Goal: Find specific page/section: Find specific page/section

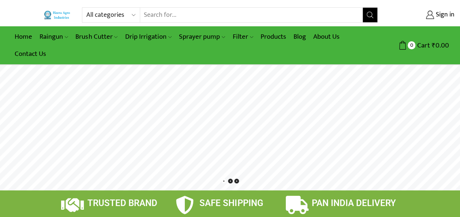
drag, startPoint x: 0, startPoint y: 0, endPoint x: 18, endPoint y: 82, distance: 83.5
click at [18, 82] on rs-layer at bounding box center [230, 128] width 460 height 126
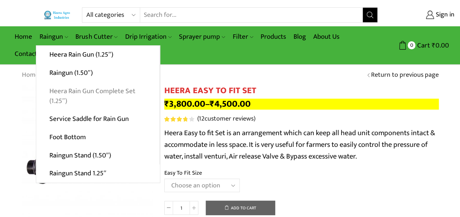
click at [77, 90] on link "Heera Rain Gun Complete Set (1.25″)" at bounding box center [97, 96] width 123 height 28
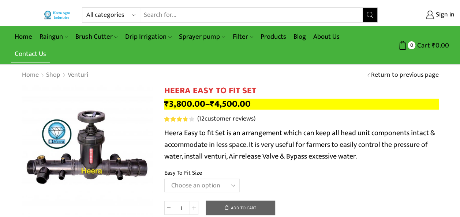
click at [38, 53] on link "Contact Us" at bounding box center [30, 53] width 39 height 17
